Goal: Transaction & Acquisition: Purchase product/service

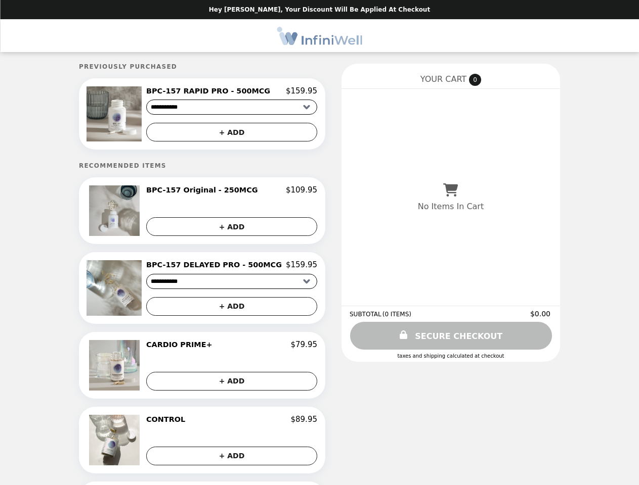
click at [131, 115] on img at bounding box center [115, 113] width 58 height 55
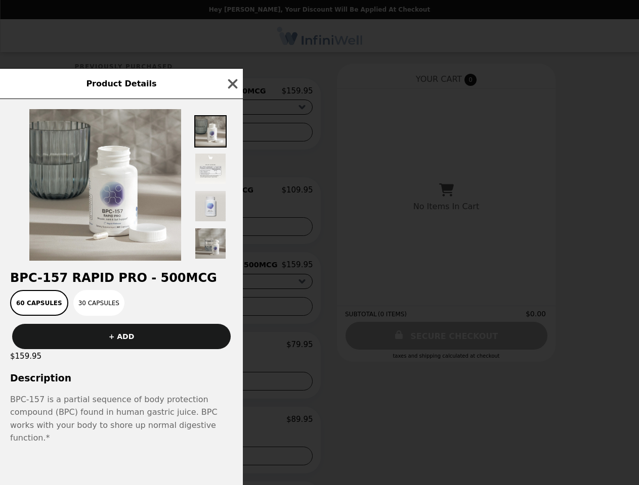
click at [232, 93] on div "Product Details BPC-157 RAPID PRO - 500MCG 60 Capsules 30 Capsules + ADD $159.9…" at bounding box center [319, 242] width 639 height 485
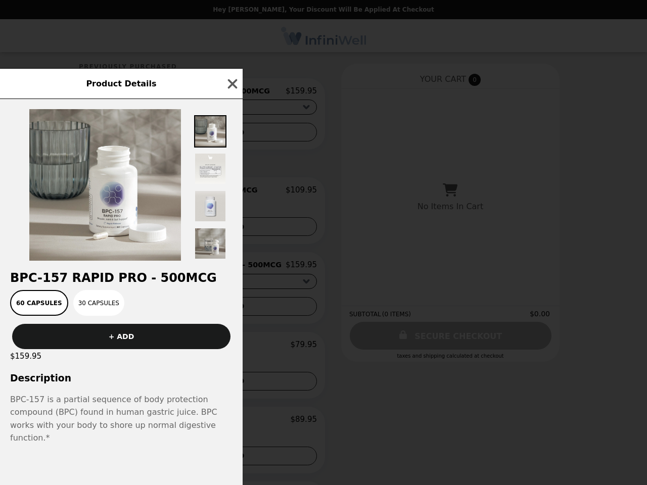
click at [232, 134] on div at bounding box center [121, 180] width 243 height 162
click at [131, 214] on img at bounding box center [105, 185] width 152 height 152
click at [232, 194] on div "Product Details BPC-157 RAPID PRO - 500MCG 60 Capsules 30 Capsules + ADD $159.9…" at bounding box center [323, 242] width 647 height 485
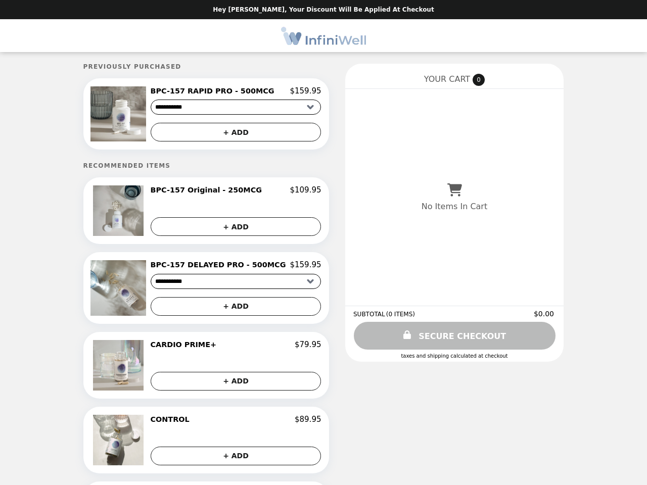
click at [232, 230] on button "+ ADD" at bounding box center [236, 226] width 171 height 19
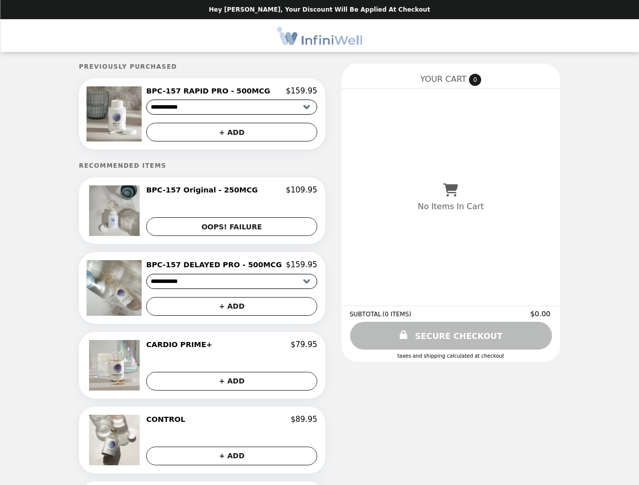
click at [131, 291] on img at bounding box center [115, 287] width 58 height 55
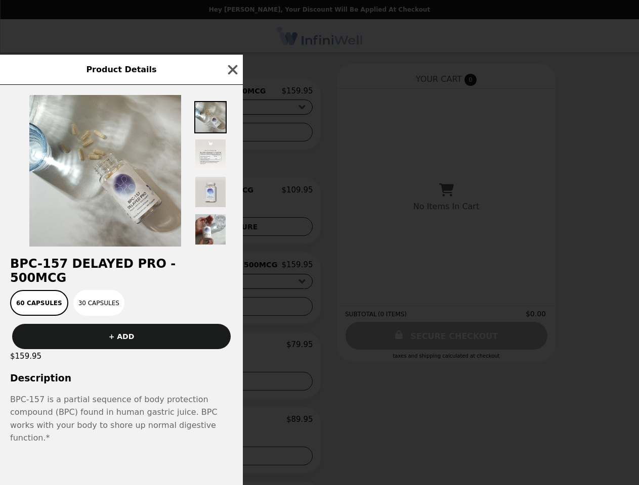
click at [232, 269] on div "Product Details BPC-157 DELAYED PRO - 500MCG 60 Capsules 30 Capsules + ADD $159…" at bounding box center [319, 242] width 639 height 485
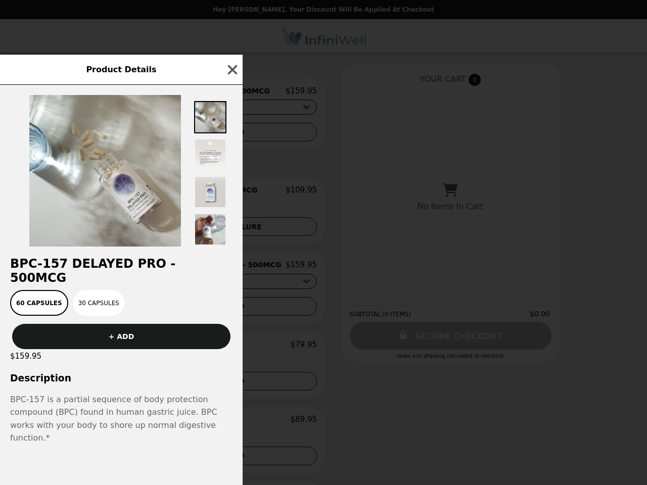
click at [232, 310] on div "60 Capsules 30 Capsules" at bounding box center [121, 303] width 231 height 26
click at [131, 364] on div "$159.95" at bounding box center [121, 356] width 243 height 14
